Goal: Task Accomplishment & Management: Use online tool/utility

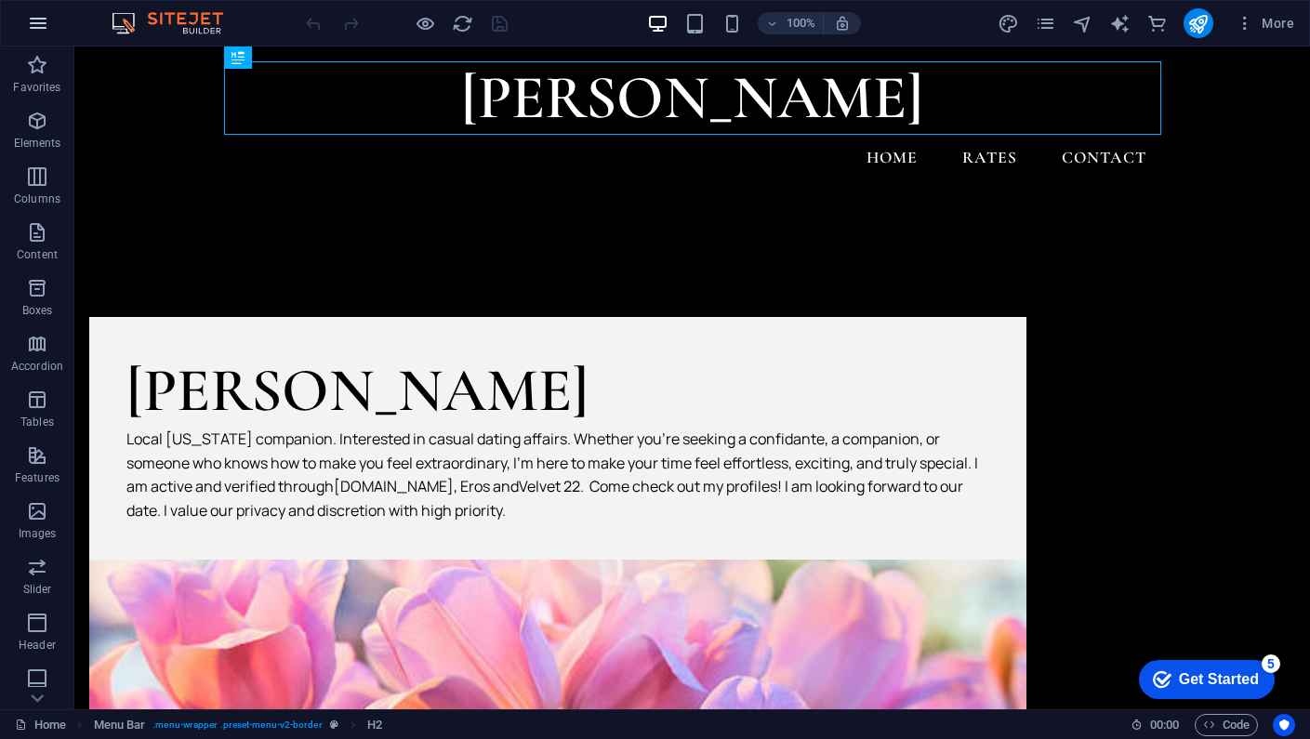
click at [39, 28] on icon "button" at bounding box center [38, 23] width 22 height 22
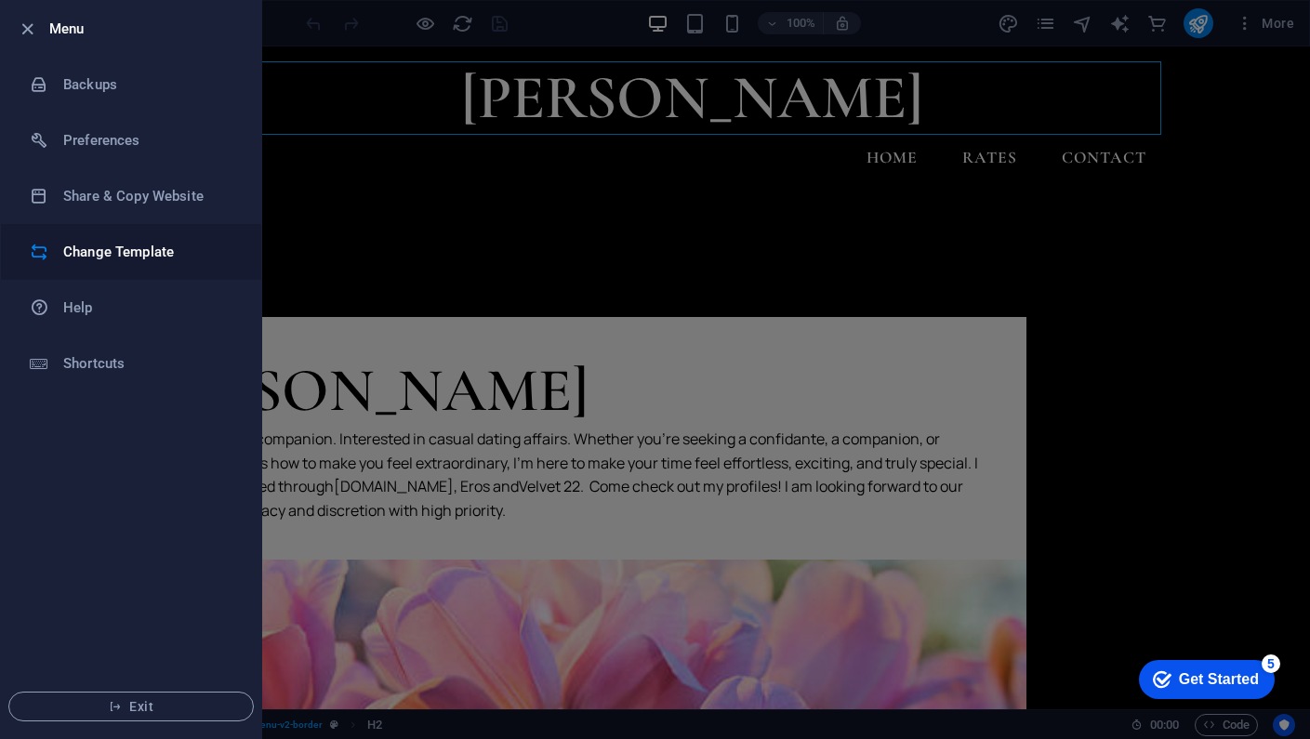
click at [103, 244] on h6 "Change Template" at bounding box center [149, 252] width 172 height 22
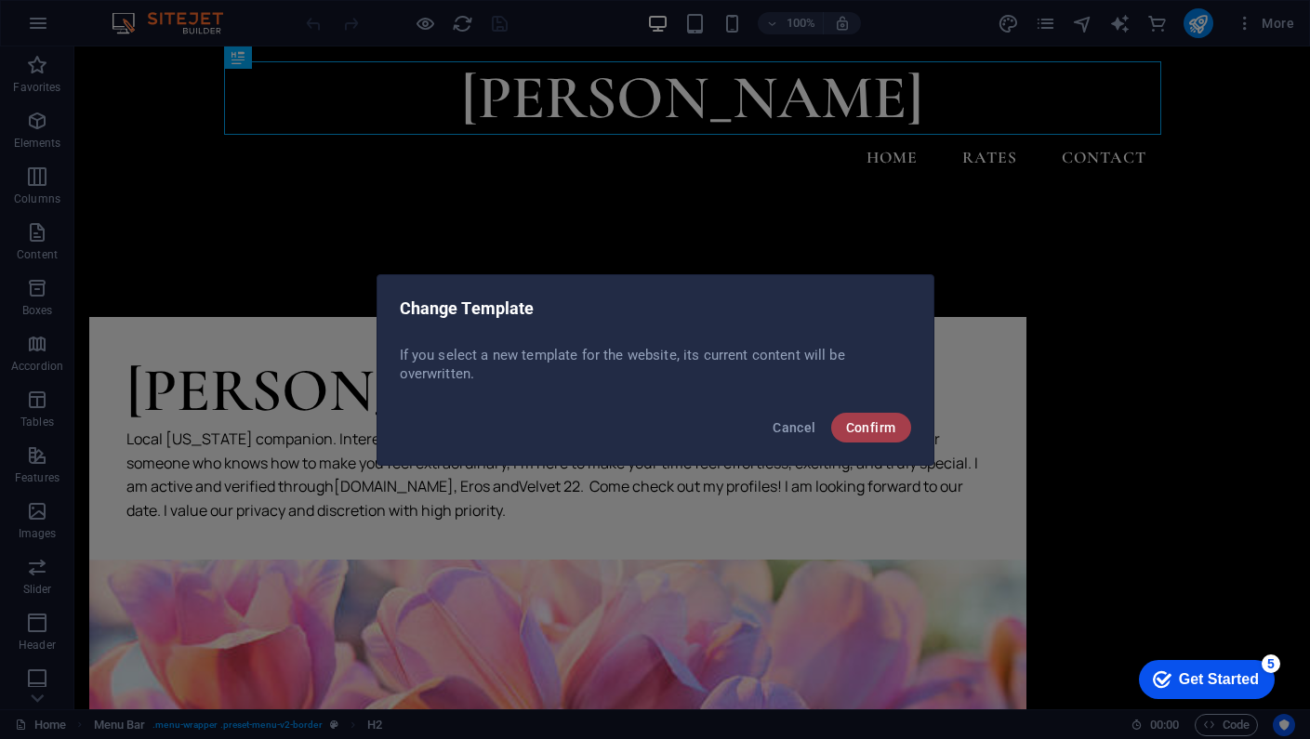
click at [882, 434] on span "Confirm" at bounding box center [871, 427] width 50 height 15
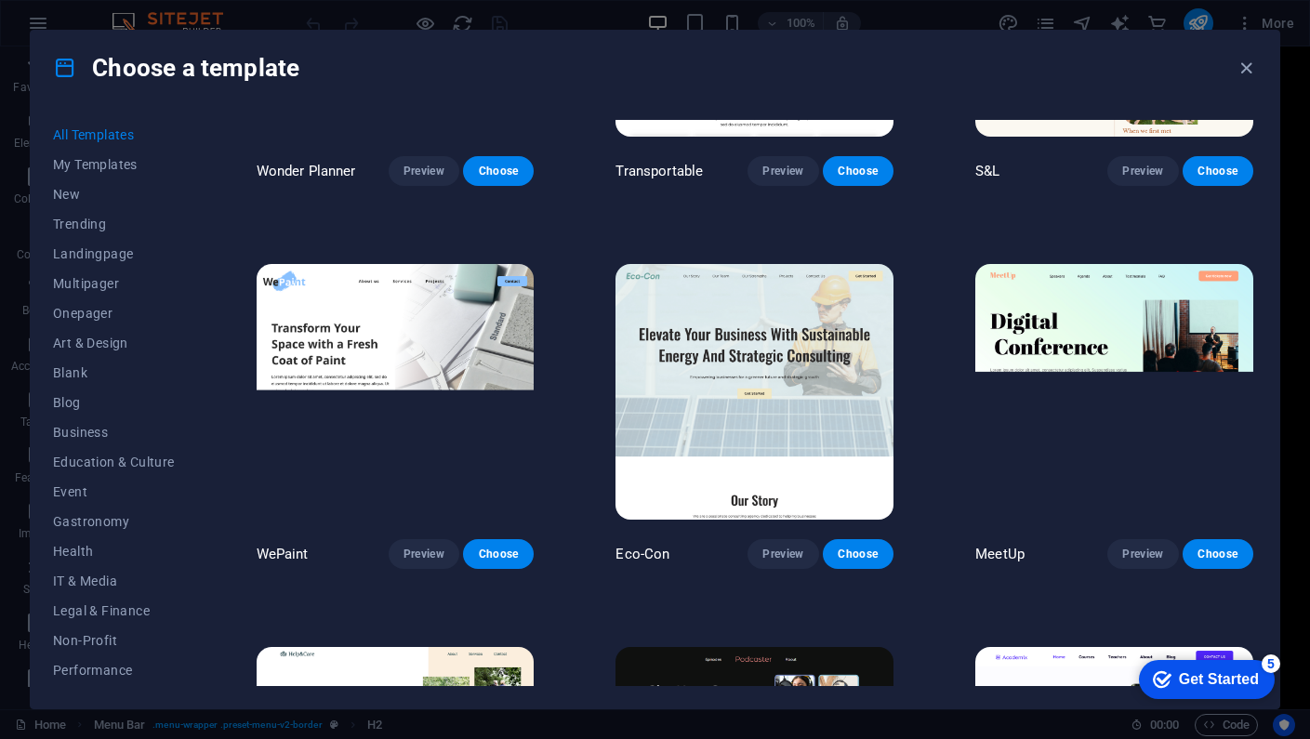
scroll to position [1396, 0]
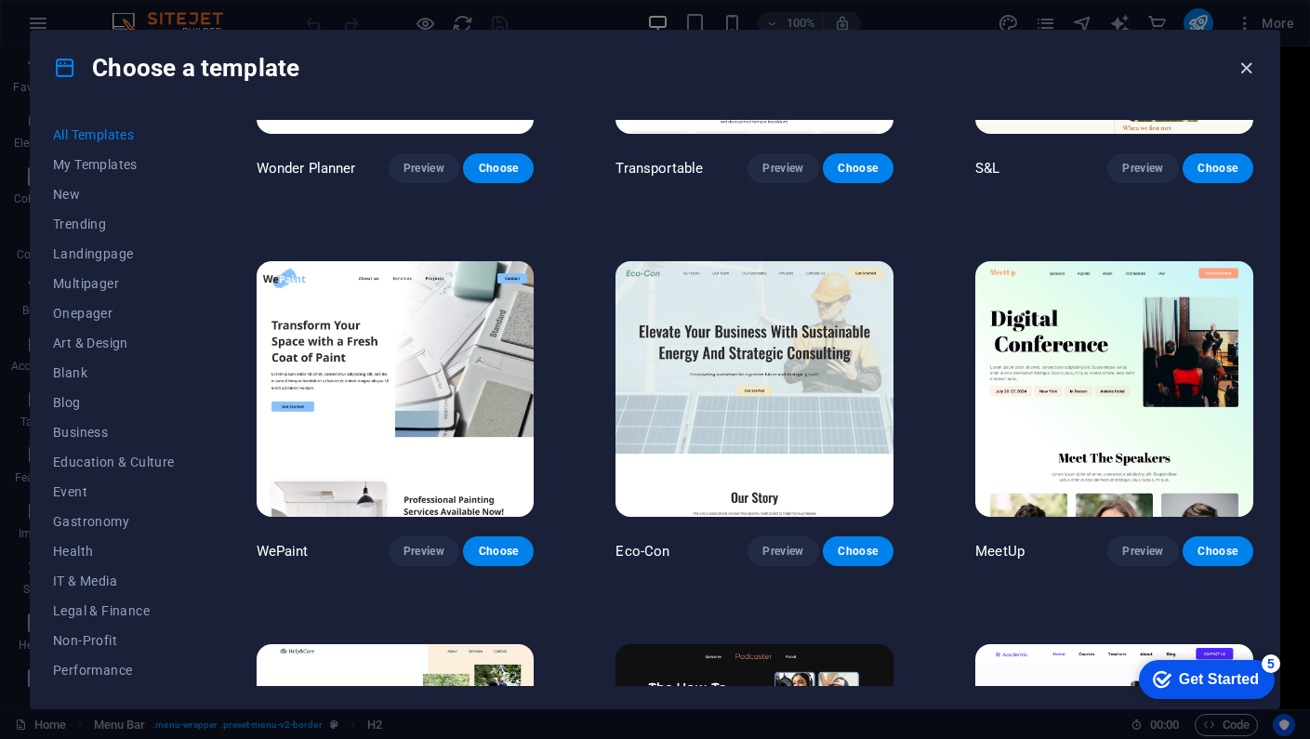
click at [1239, 76] on icon "button" at bounding box center [1246, 68] width 21 height 21
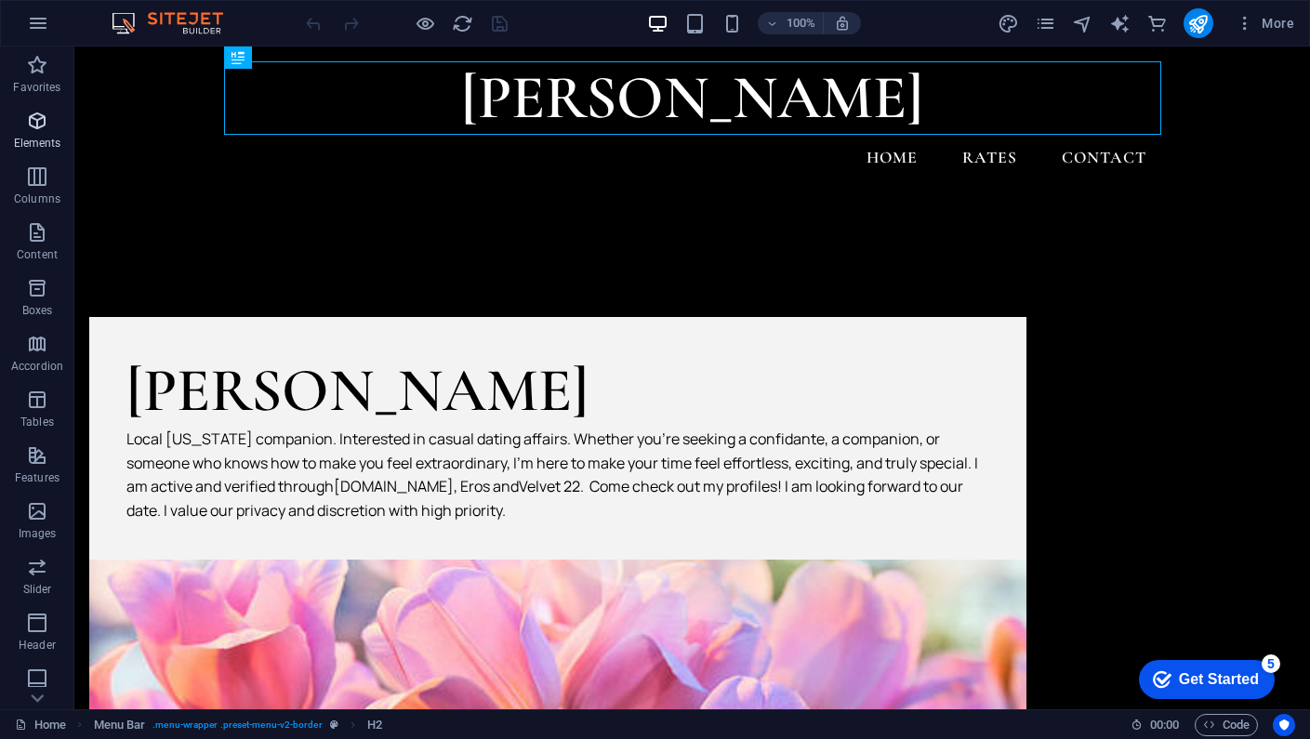
click at [42, 110] on icon "button" at bounding box center [37, 121] width 22 height 22
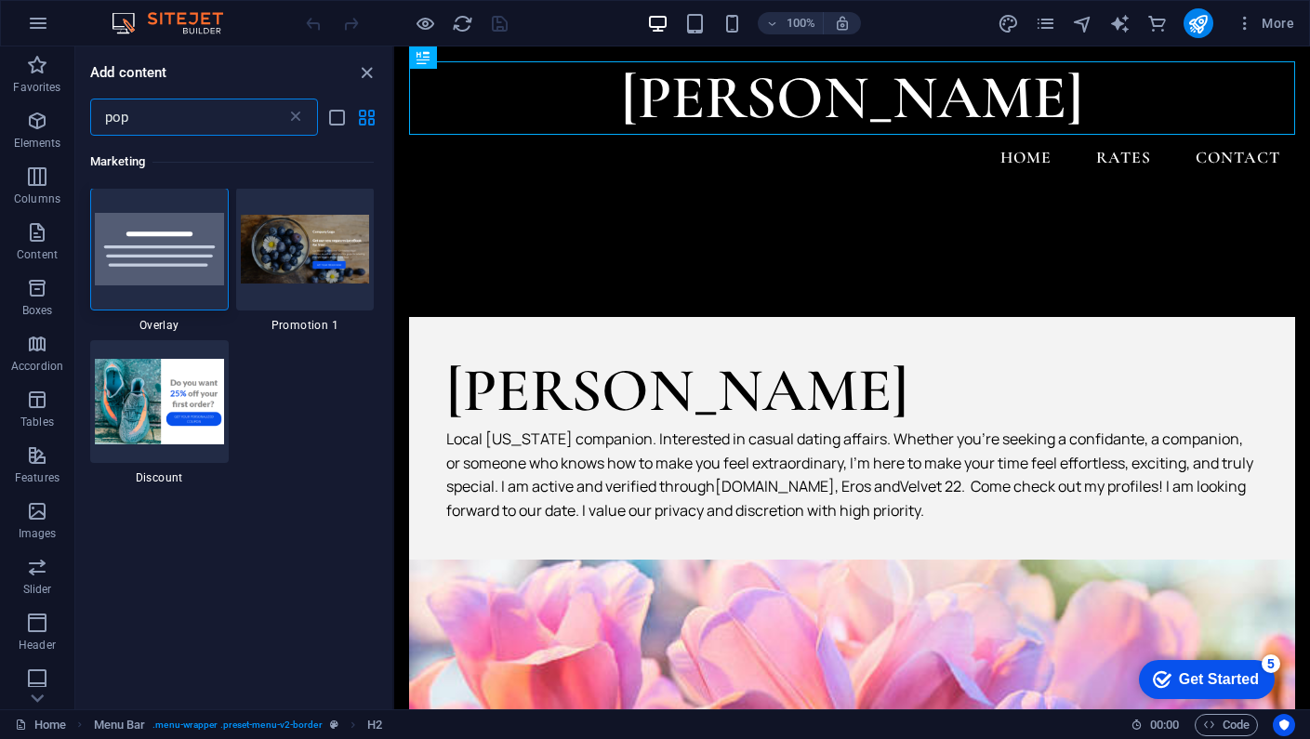
scroll to position [0, 0]
type input "pop"
click at [190, 263] on img at bounding box center [159, 250] width 129 height 73
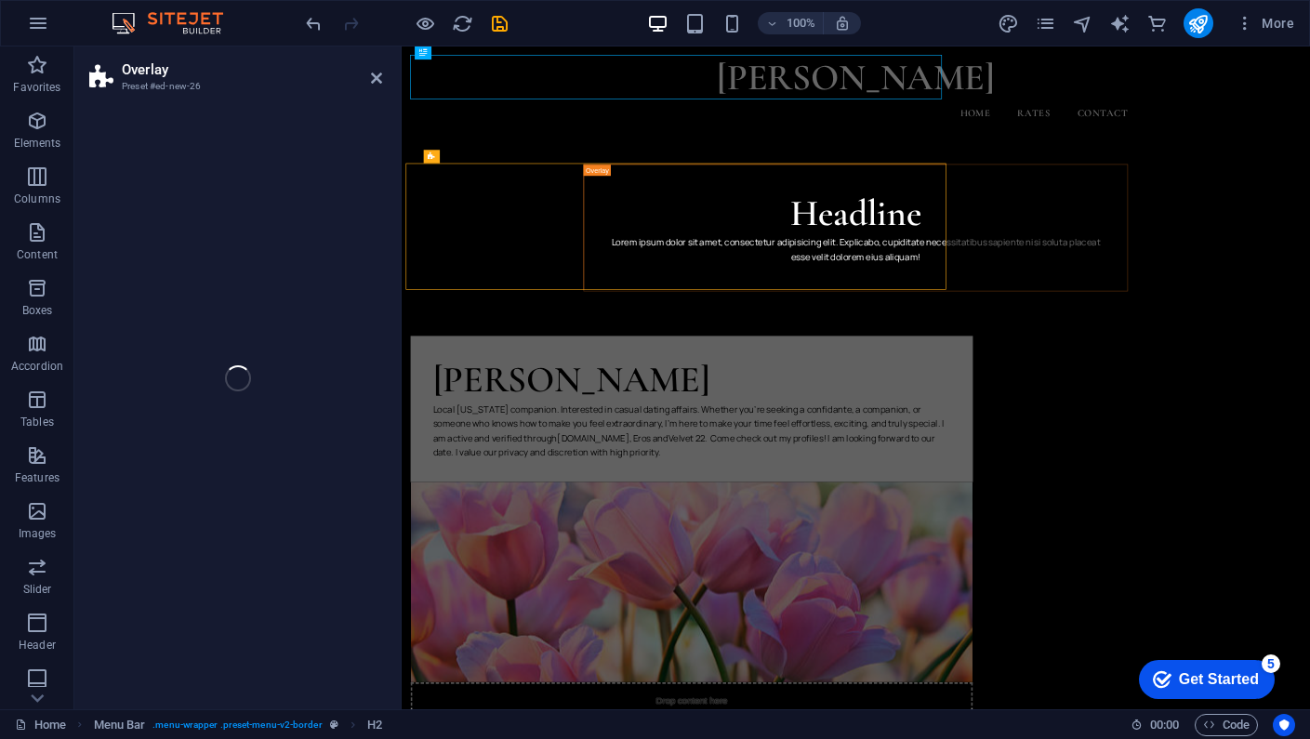
select select "rem"
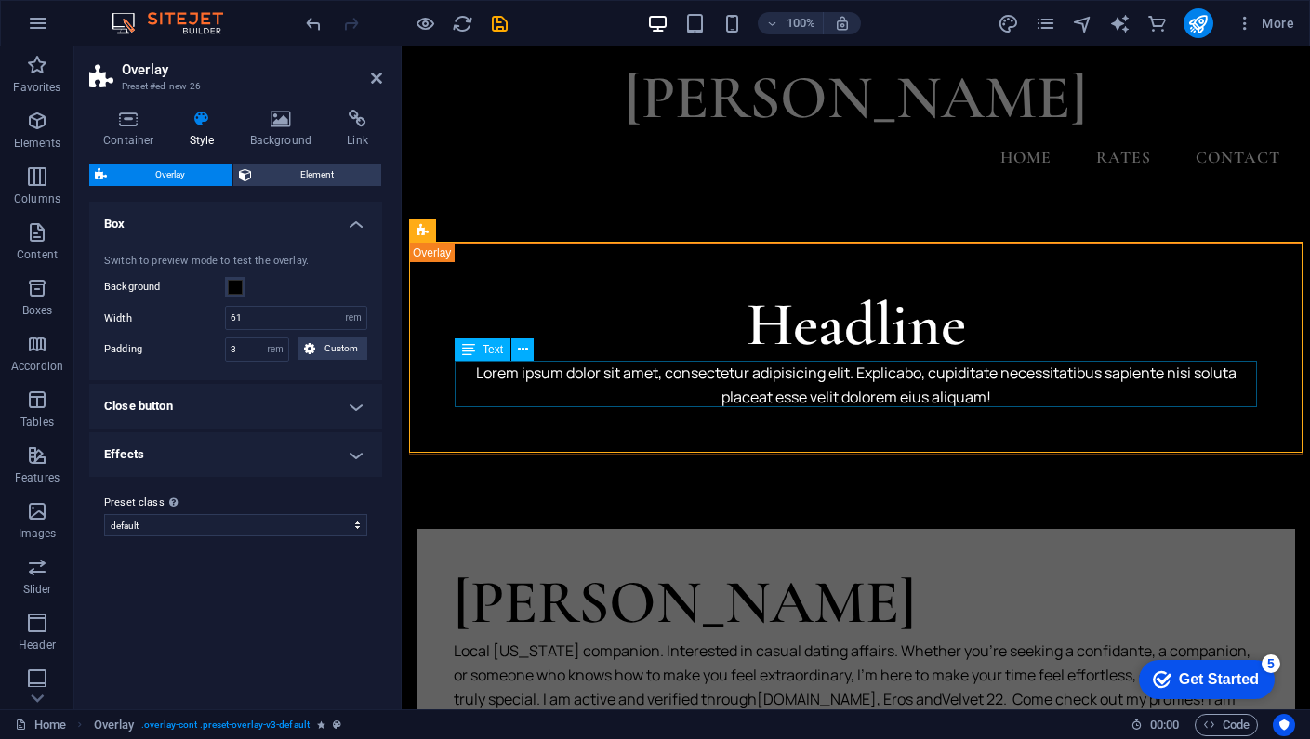
click at [857, 364] on div "Lorem ipsum dolor sit amet, consectetur adipisicing elit. Explicabo, cupiditate…" at bounding box center [856, 385] width 802 height 47
click at [318, 30] on icon "undo" at bounding box center [313, 23] width 21 height 21
